Goal: Communication & Community: Answer question/provide support

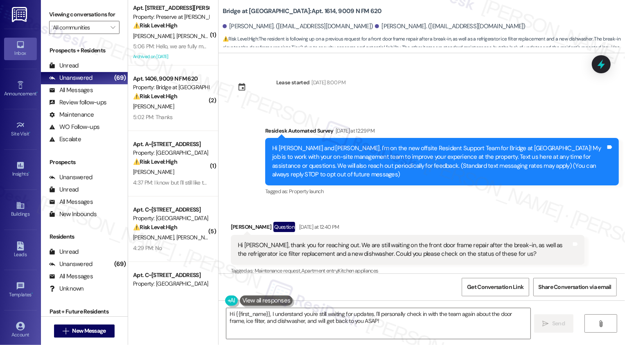
scroll to position [577, 0]
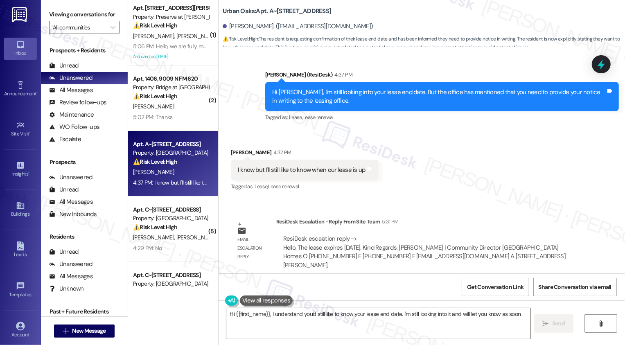
scroll to position [1295, 0]
type textarea "Hi {{first_name}}, I understand you'd still like to know your lease end date. I…"
click at [324, 319] on textarea "Hi {{first_name}}, I understand you'd still like to know your lease end date. I…" at bounding box center [378, 323] width 304 height 31
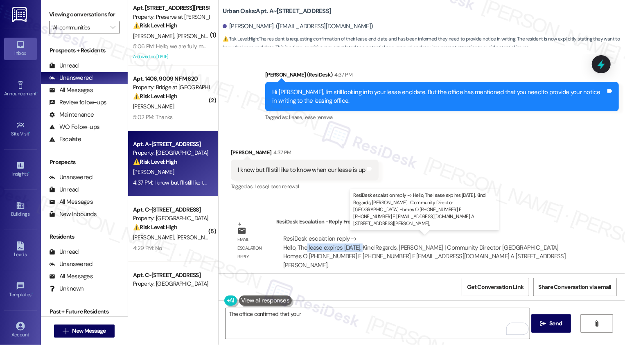
drag, startPoint x: 302, startPoint y: 248, endPoint x: 357, endPoint y: 247, distance: 54.4
click at [357, 247] on div "ResiDesk escalation reply -> Hello, The lease expires [DATE]. Kind Regards, [PE…" at bounding box center [424, 251] width 282 height 34
copy div "lease expires [DATE]"
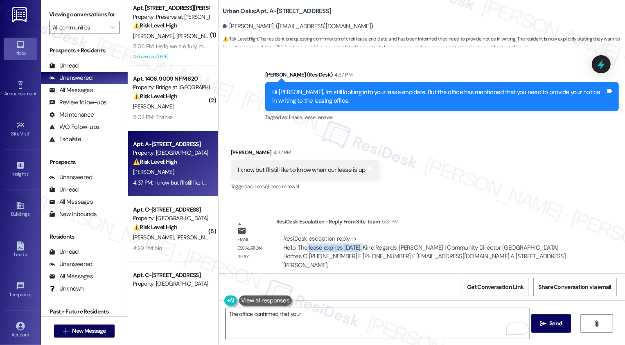
click at [337, 315] on textarea "The office confirmed that your" at bounding box center [377, 323] width 304 height 31
paste textarea "lease expires [DATE]"
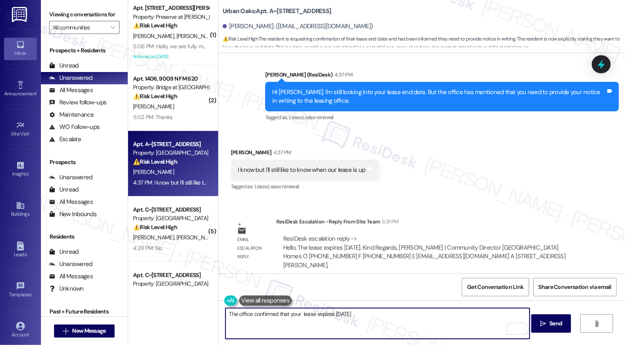
click at [295, 315] on textarea "The office confirmed that your lease expires [DATE]" at bounding box center [377, 323] width 304 height 31
click at [360, 318] on textarea "The office confirmed that your lease expires [DATE]" at bounding box center [377, 323] width 304 height 31
click at [329, 317] on textarea "The office confirmed that your lease expires [DATE]. Let me know if you have an…" at bounding box center [377, 323] width 304 height 31
type textarea "The office confirmed that your lease expires on [DATE]. Let me know if you have…"
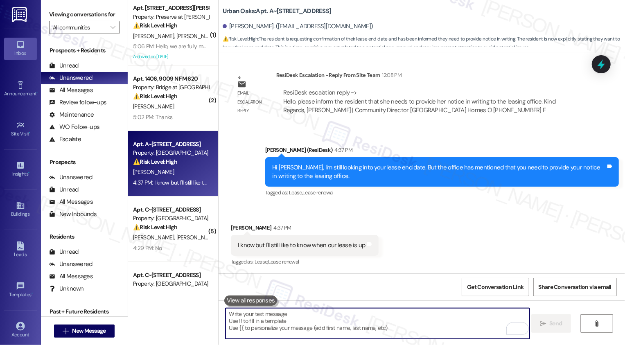
scroll to position [1351, 0]
